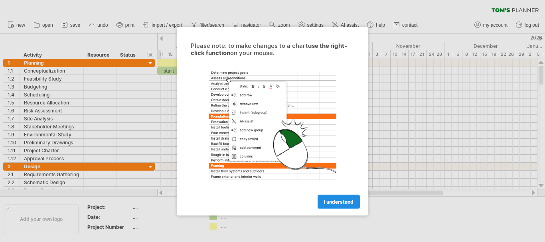
click at [340, 200] on span "I understand" at bounding box center [339, 202] width 30 height 6
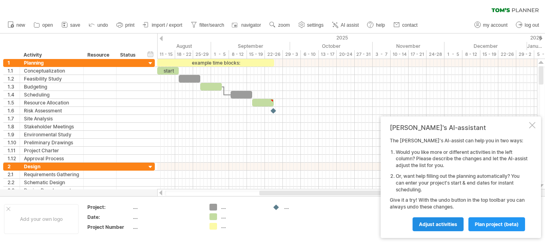
click at [443, 223] on span "Adjust activities" at bounding box center [438, 225] width 38 height 6
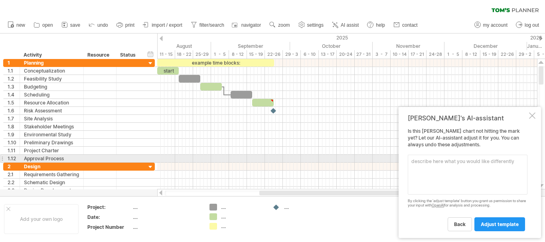
click at [451, 160] on textarea at bounding box center [468, 175] width 120 height 40
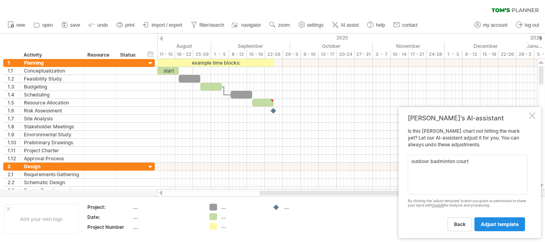
type textarea "outdoor badminton court"
click at [498, 219] on link "adjust template" at bounding box center [500, 225] width 51 height 14
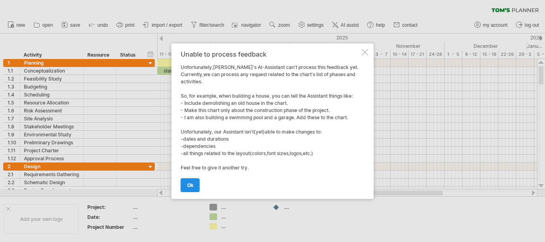
click at [191, 183] on span "ok" at bounding box center [190, 185] width 6 height 6
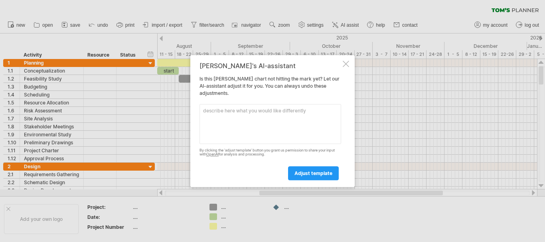
click at [233, 128] on textarea at bounding box center [271, 124] width 142 height 40
type textarea "concrete slab"
click at [311, 173] on span "adjust template" at bounding box center [314, 173] width 38 height 6
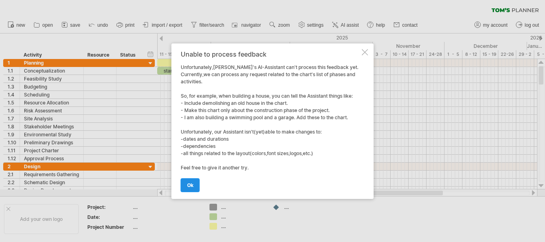
click at [193, 185] on span "ok" at bounding box center [190, 185] width 6 height 6
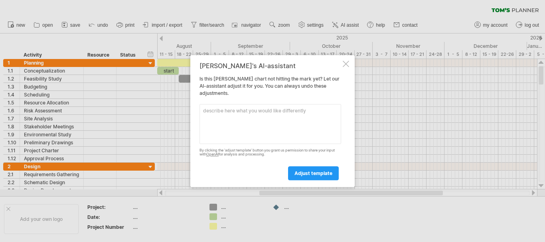
click at [350, 66] on div "[PERSON_NAME]'s AI-assistant Is this [PERSON_NAME] chart not hitting the mark y…" at bounding box center [272, 121] width 164 height 133
click at [350, 67] on div "[PERSON_NAME]'s AI-assistant Is this [PERSON_NAME] chart not hitting the mark y…" at bounding box center [272, 121] width 164 height 133
click at [345, 64] on div at bounding box center [346, 64] width 6 height 6
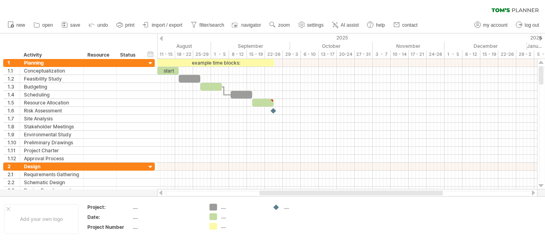
click at [345, 26] on span "AI assist" at bounding box center [350, 25] width 18 height 6
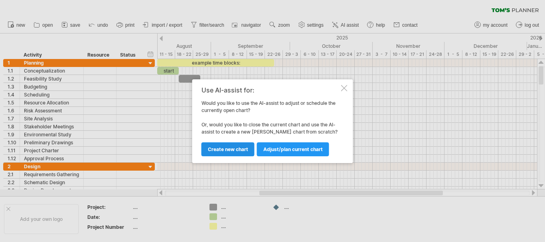
click at [221, 152] on span "Create new chart" at bounding box center [228, 149] width 40 height 6
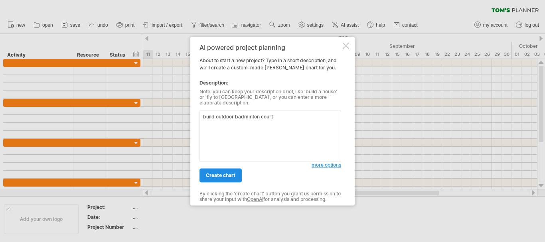
type textarea "build outdoor badminton court"
click at [207, 172] on span "create chart" at bounding box center [221, 175] width 30 height 6
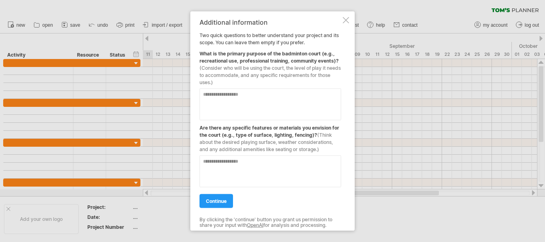
click at [241, 99] on textarea at bounding box center [271, 104] width 142 height 32
type textarea "**********"
click at [256, 166] on textarea at bounding box center [271, 171] width 142 height 32
type textarea "**********"
click at [218, 200] on span "continue" at bounding box center [216, 201] width 21 height 6
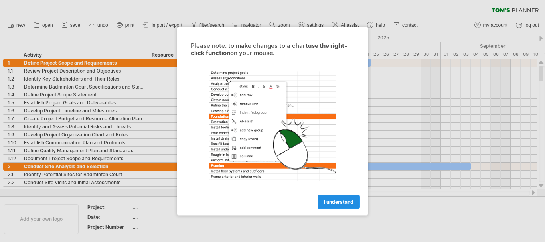
click at [340, 203] on span "I understand" at bounding box center [339, 202] width 30 height 6
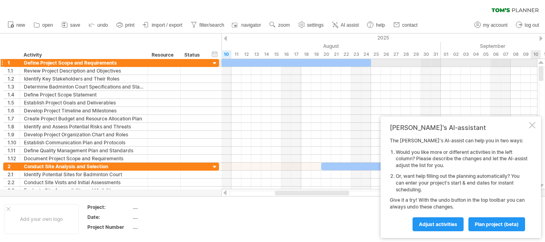
drag, startPoint x: 543, startPoint y: 73, endPoint x: 543, endPoint y: 65, distance: 8.4
click at [543, 65] on div at bounding box center [541, 124] width 8 height 131
click at [543, 62] on div at bounding box center [541, 62] width 5 height 6
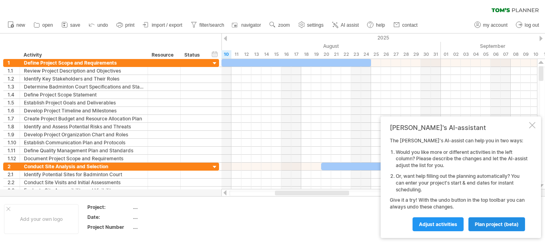
click at [497, 224] on span "plan project (beta)" at bounding box center [497, 225] width 44 height 6
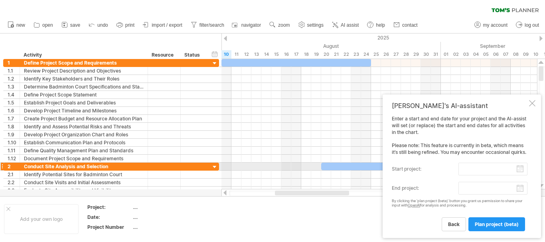
click at [522, 170] on input "start project:" at bounding box center [493, 169] width 69 height 13
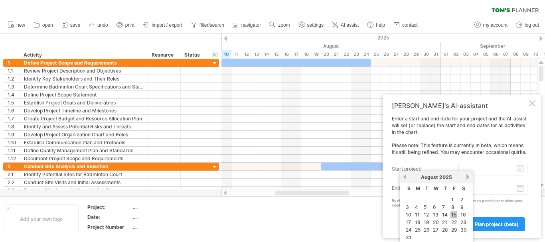
click at [452, 215] on link "15" at bounding box center [454, 215] width 7 height 8
type input "********"
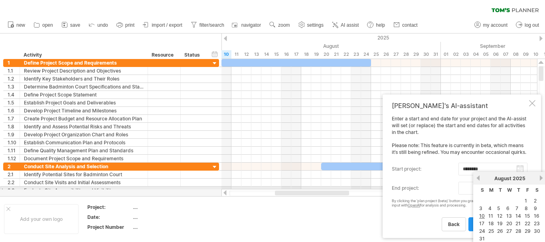
click at [520, 188] on body "progress(100%) Trying to reach [DOMAIN_NAME] Connected again... 0% clear filter…" at bounding box center [272, 122] width 545 height 244
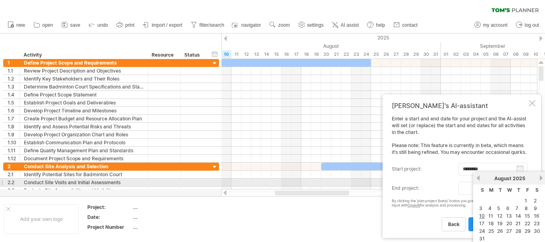
click at [540, 180] on link "next" at bounding box center [541, 178] width 6 height 6
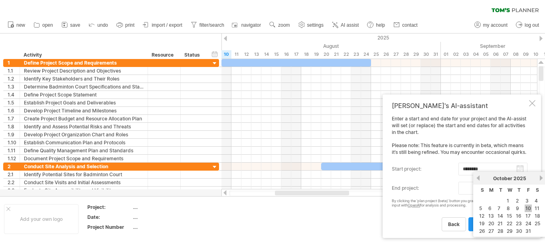
click at [525, 206] on link "10" at bounding box center [528, 209] width 7 height 8
type input "********"
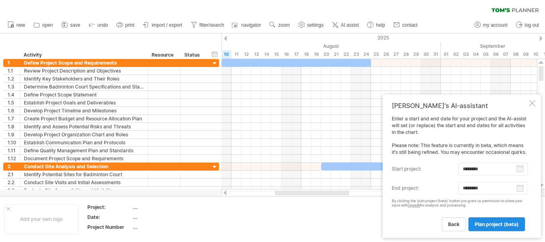
click at [497, 223] on span "plan project (beta)" at bounding box center [497, 225] width 44 height 6
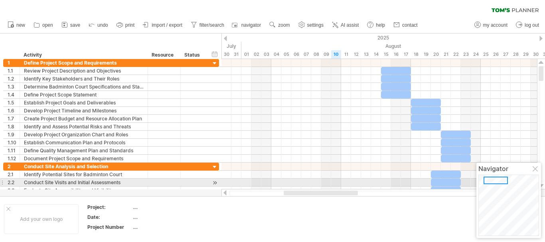
click at [495, 180] on div at bounding box center [496, 181] width 24 height 8
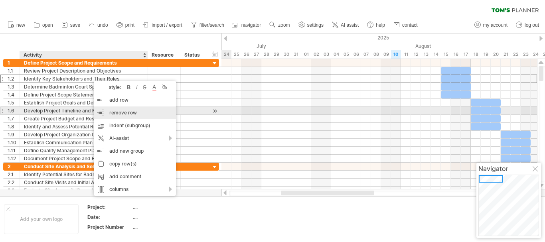
click at [105, 111] on div "remove row remove selected rows" at bounding box center [135, 113] width 82 height 13
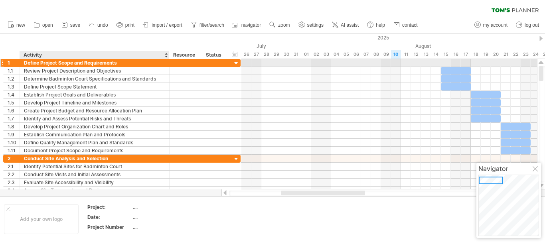
drag, startPoint x: 146, startPoint y: 63, endPoint x: 168, endPoint y: 67, distance: 23.0
click at [168, 67] on div "**********" at bounding box center [121, 63] width 237 height 8
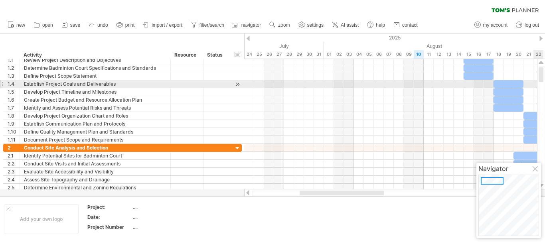
click at [544, 77] on div at bounding box center [542, 124] width 6 height 116
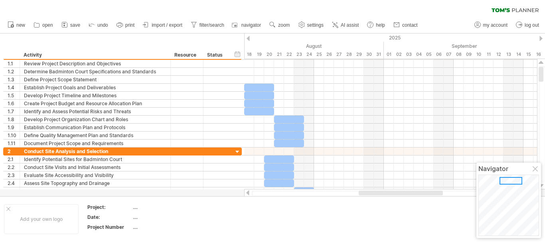
drag, startPoint x: 346, startPoint y: 194, endPoint x: 405, endPoint y: 195, distance: 59.1
click at [405, 195] on div at bounding box center [401, 193] width 84 height 5
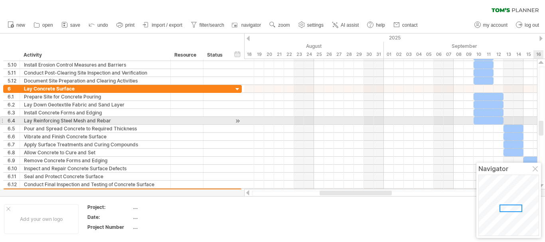
drag, startPoint x: 542, startPoint y: 77, endPoint x: 545, endPoint y: 131, distance: 54.0
click at [545, 131] on div at bounding box center [542, 124] width 6 height 116
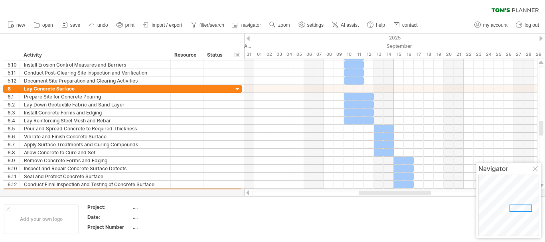
drag, startPoint x: 379, startPoint y: 195, endPoint x: 418, endPoint y: 194, distance: 39.1
click at [418, 194] on div at bounding box center [395, 193] width 72 height 5
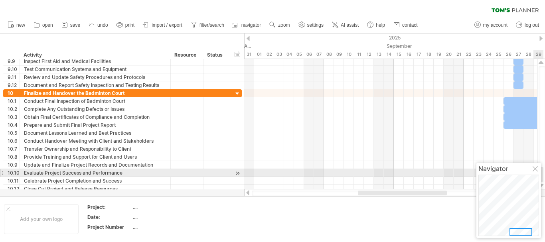
drag, startPoint x: 541, startPoint y: 127, endPoint x: 543, endPoint y: 177, distance: 49.9
click at [543, 177] on div at bounding box center [541, 174] width 5 height 15
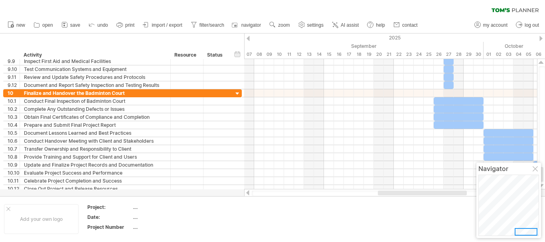
drag, startPoint x: 419, startPoint y: 194, endPoint x: 439, endPoint y: 194, distance: 20.0
click at [439, 194] on div at bounding box center [422, 193] width 89 height 5
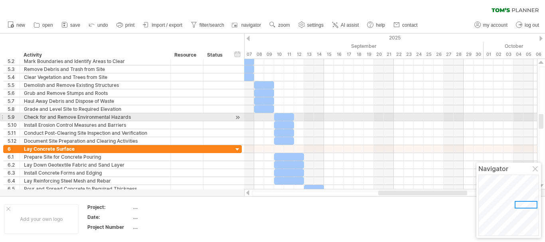
drag, startPoint x: 543, startPoint y: 175, endPoint x: 541, endPoint y: 122, distance: 53.1
click at [541, 122] on div at bounding box center [541, 121] width 5 height 15
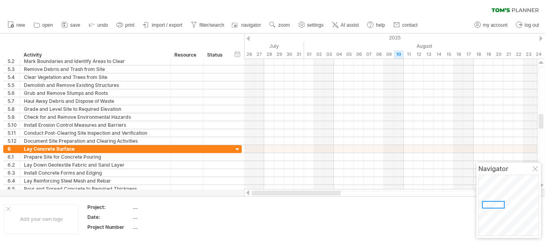
drag, startPoint x: 386, startPoint y: 193, endPoint x: 237, endPoint y: 200, distance: 149.5
click at [237, 200] on div "Trying to reach [DOMAIN_NAME] Connected again... 0% clear filter new 1" at bounding box center [272, 121] width 545 height 242
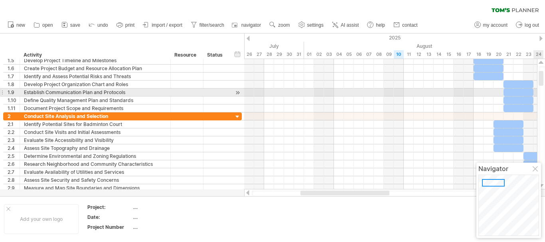
drag, startPoint x: 541, startPoint y: 122, endPoint x: 545, endPoint y: 79, distance: 43.3
click at [545, 79] on div at bounding box center [542, 124] width 6 height 116
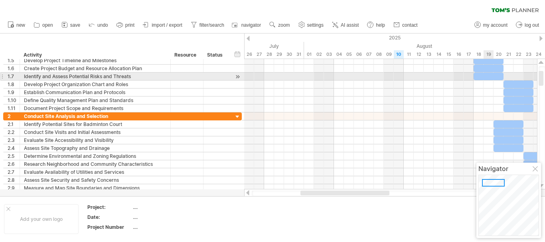
click at [484, 77] on div at bounding box center [489, 77] width 30 height 8
click at [475, 77] on div at bounding box center [489, 77] width 30 height 8
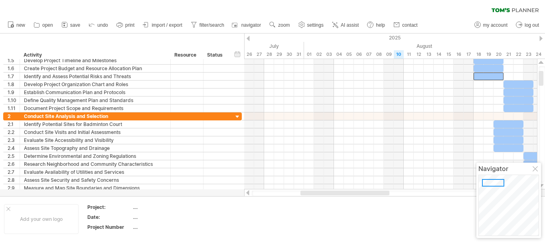
click at [325, 208] on td at bounding box center [300, 219] width 63 height 31
